Goal: Task Accomplishment & Management: Use online tool/utility

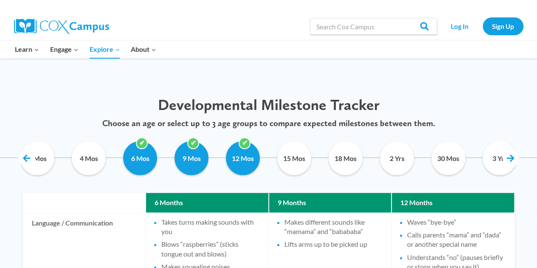
scroll to position [384, 0]
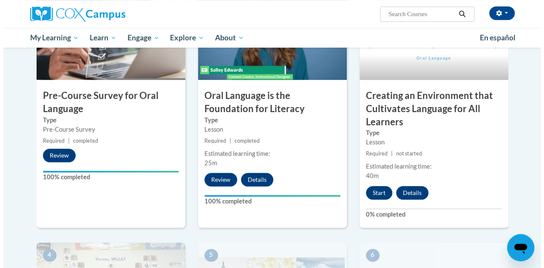
scroll to position [249, 0]
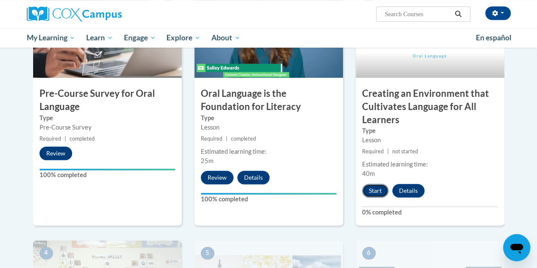
click at [381, 189] on button "Start" at bounding box center [375, 191] width 26 height 14
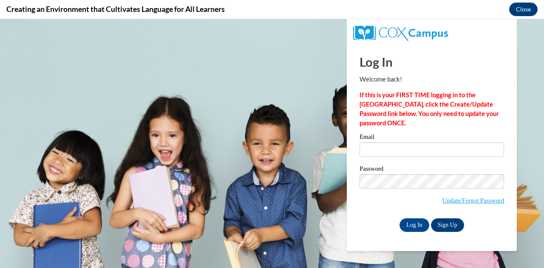
scroll to position [0, 0]
click at [391, 146] on input "Email" at bounding box center [431, 149] width 144 height 14
type input "christina.wilson@cobbk12.org"
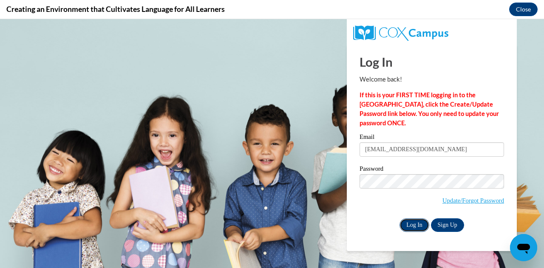
click at [415, 230] on input "Log In" at bounding box center [414, 225] width 30 height 14
